Goal: Transaction & Acquisition: Subscribe to service/newsletter

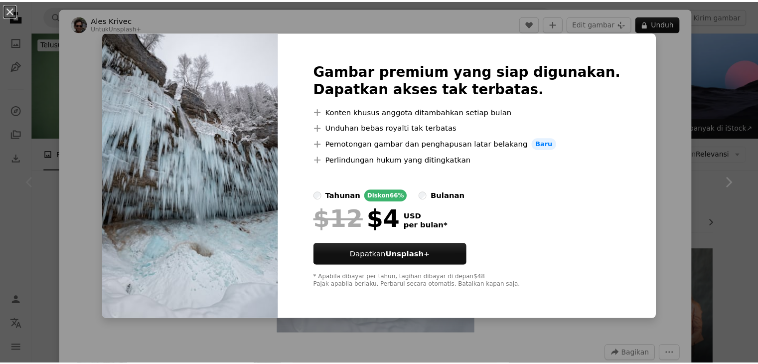
scroll to position [149, 0]
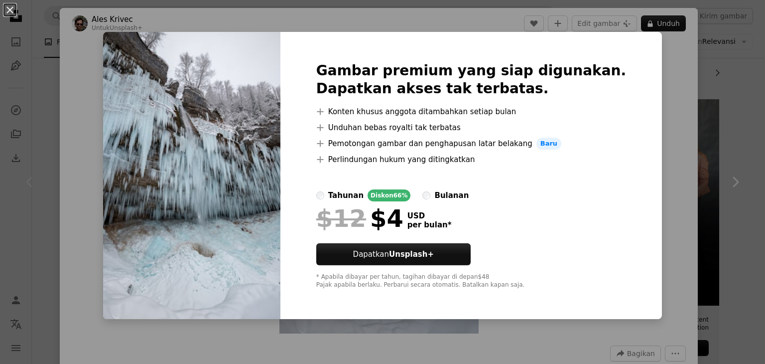
click at [663, 145] on div "An X shape Gambar premium yang siap digunakan. Dapatkan akses tak terbatas. A p…" at bounding box center [382, 182] width 765 height 364
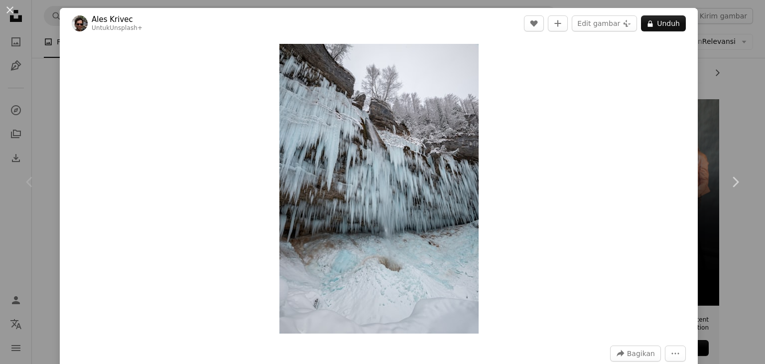
drag, startPoint x: 403, startPoint y: 131, endPoint x: 605, endPoint y: 158, distance: 203.7
click at [596, 161] on div "Zoom in" at bounding box center [379, 188] width 638 height 299
click at [678, 143] on div "Zoom in" at bounding box center [379, 188] width 638 height 299
click at [594, 24] on button "Edit gambar Plus sign for Unsplash+" at bounding box center [604, 23] width 65 height 16
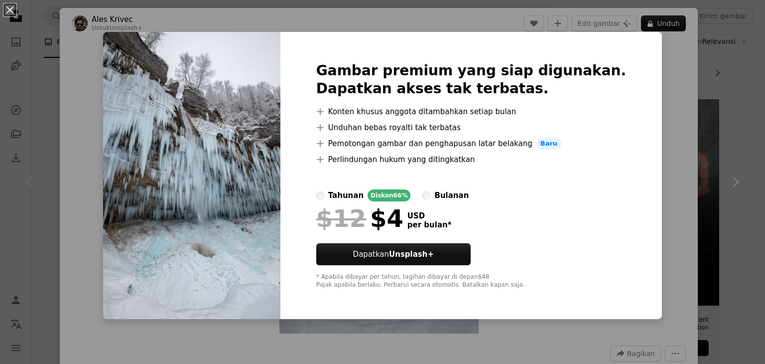
click at [690, 149] on div "An X shape Gambar premium yang siap digunakan. Dapatkan akses tak terbatas. A p…" at bounding box center [382, 182] width 765 height 364
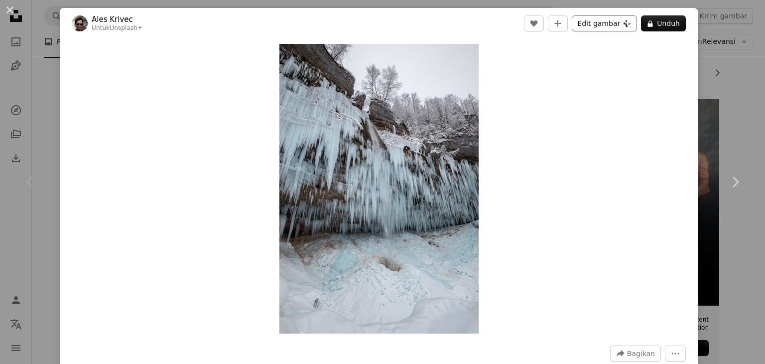
click at [606, 26] on button "Edit gambar Plus sign for Unsplash+" at bounding box center [604, 23] width 65 height 16
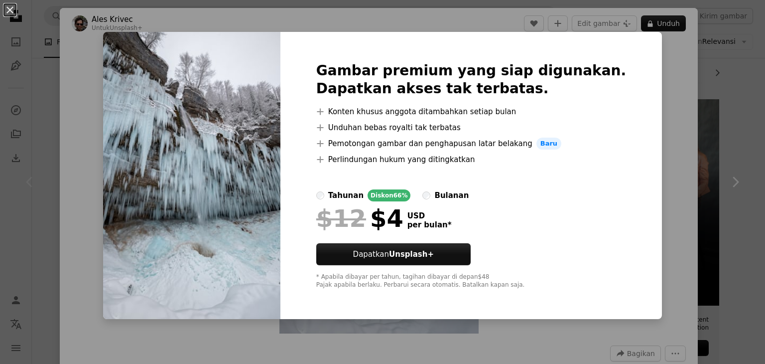
click at [450, 196] on div "bulanan" at bounding box center [452, 195] width 34 height 12
click at [347, 195] on label "tahunan Diskon 66%" at bounding box center [363, 195] width 95 height 12
click at [692, 131] on div "An X shape Gambar premium yang siap digunakan. Dapatkan akses tak terbatas. A p…" at bounding box center [382, 182] width 765 height 364
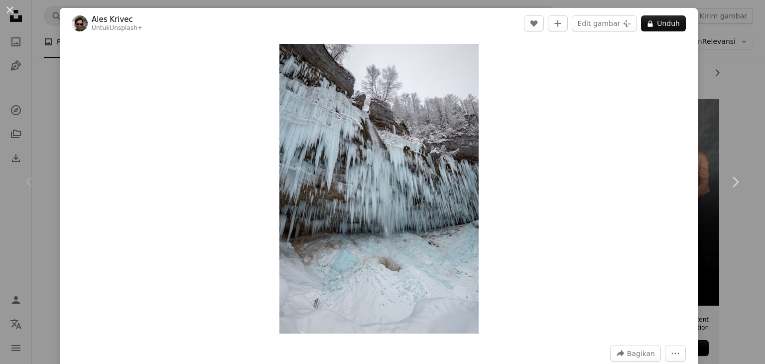
click at [692, 131] on div "An X shape Chevron left Chevron right Ales Krivec Untuk Unsplash+ A heart A plu…" at bounding box center [382, 182] width 765 height 364
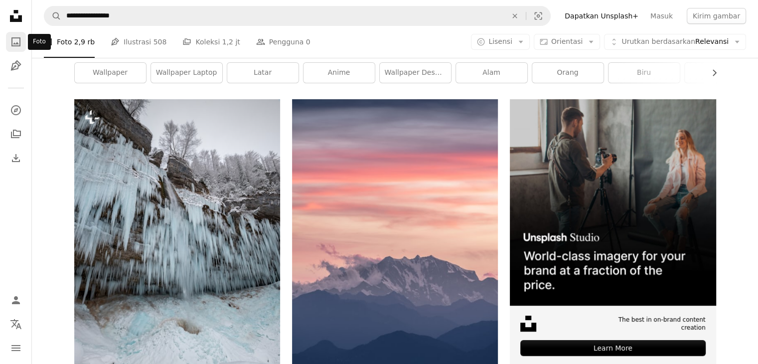
click at [16, 47] on icon "A photo" at bounding box center [16, 42] width 12 height 12
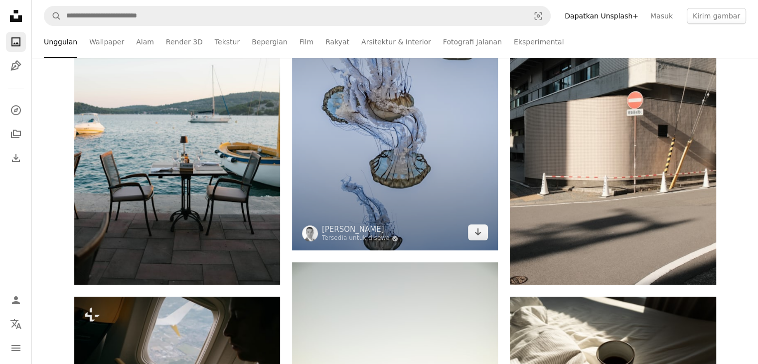
scroll to position [299, 0]
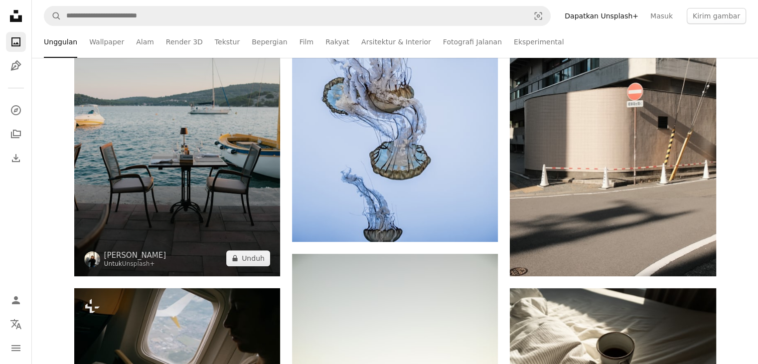
click at [223, 135] on img at bounding box center [177, 121] width 206 height 309
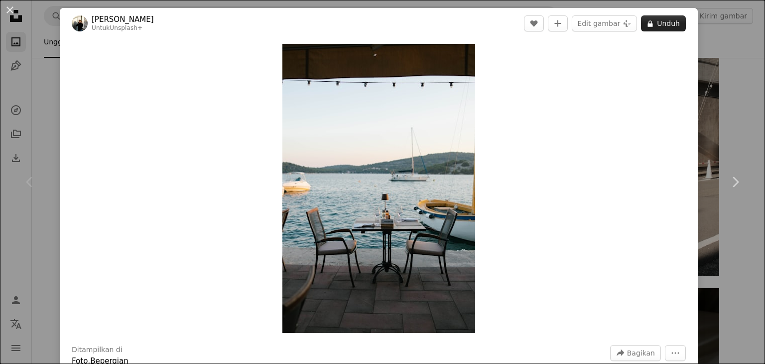
click at [664, 16] on button "A lock Unduh" at bounding box center [663, 23] width 45 height 16
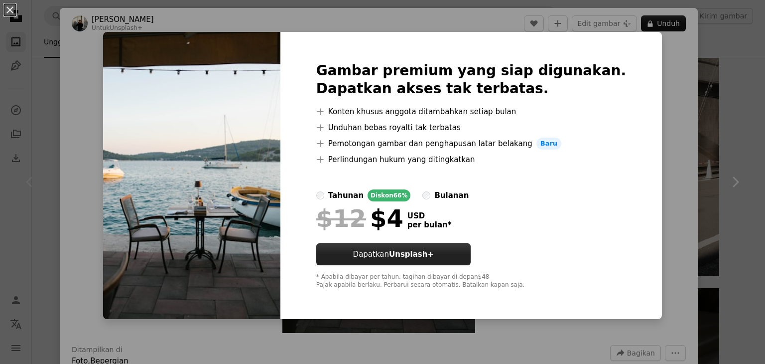
click at [462, 256] on button "Dapatkan Unsplash+" at bounding box center [393, 254] width 154 height 22
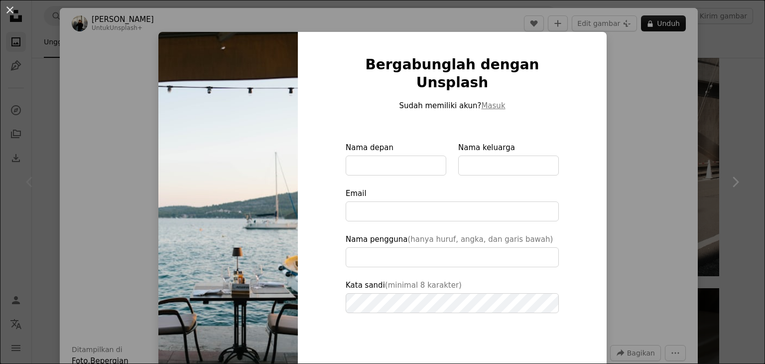
click at [668, 43] on div "An X shape Bergabunglah dengan Unsplash Sudah memiliki akun? Masuk Nama depan N…" at bounding box center [382, 182] width 765 height 364
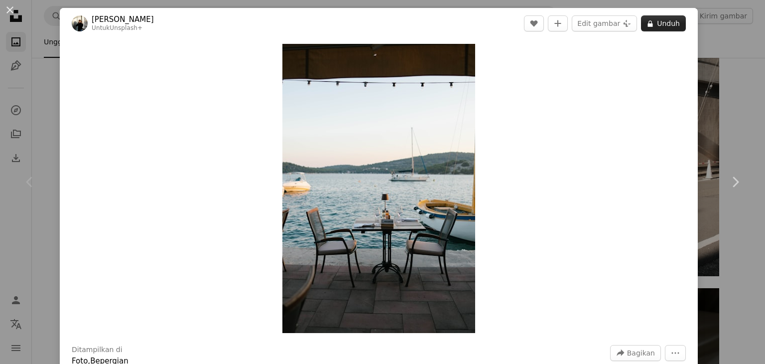
click at [670, 29] on button "A lock Unduh" at bounding box center [663, 23] width 45 height 16
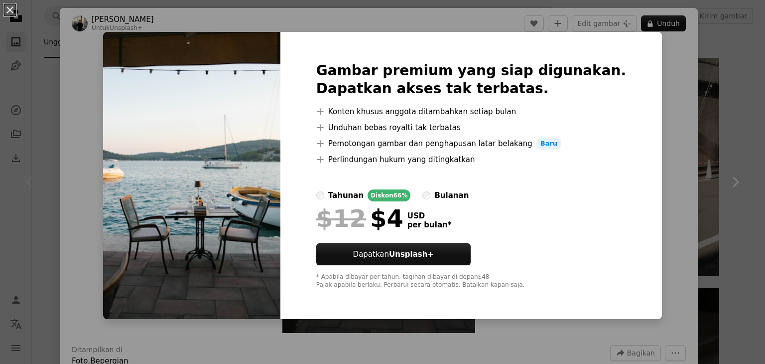
click at [700, 29] on div "An X shape Gambar premium yang siap digunakan. Dapatkan akses tak terbatas. A p…" at bounding box center [382, 182] width 765 height 364
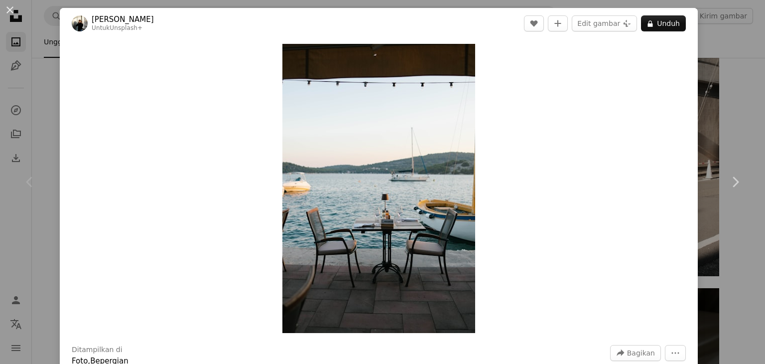
click at [701, 30] on div "An X shape Chevron left Chevron right [PERSON_NAME] Untuk Unsplash+ A heart A p…" at bounding box center [382, 182] width 765 height 364
